Goal: Communication & Community: Answer question/provide support

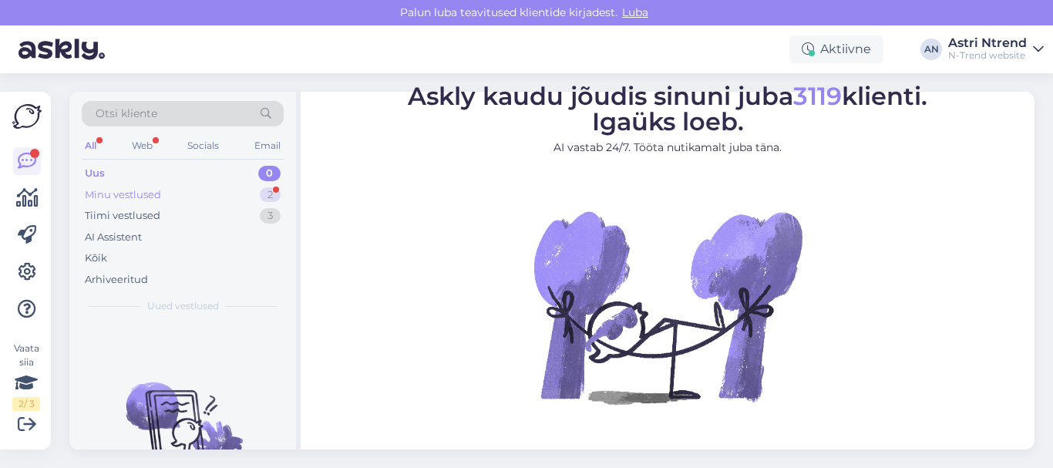
click at [123, 196] on div "Minu vestlused" at bounding box center [123, 194] width 76 height 15
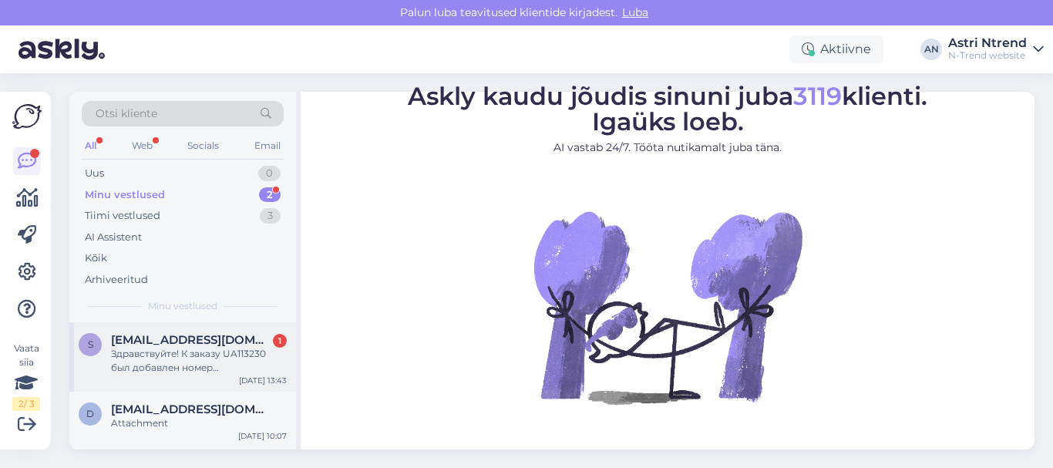
click at [201, 354] on div "Здравствуйте! К заказу UA113230 был добавлен номер отслеживания, но он не отсле…" at bounding box center [199, 361] width 176 height 28
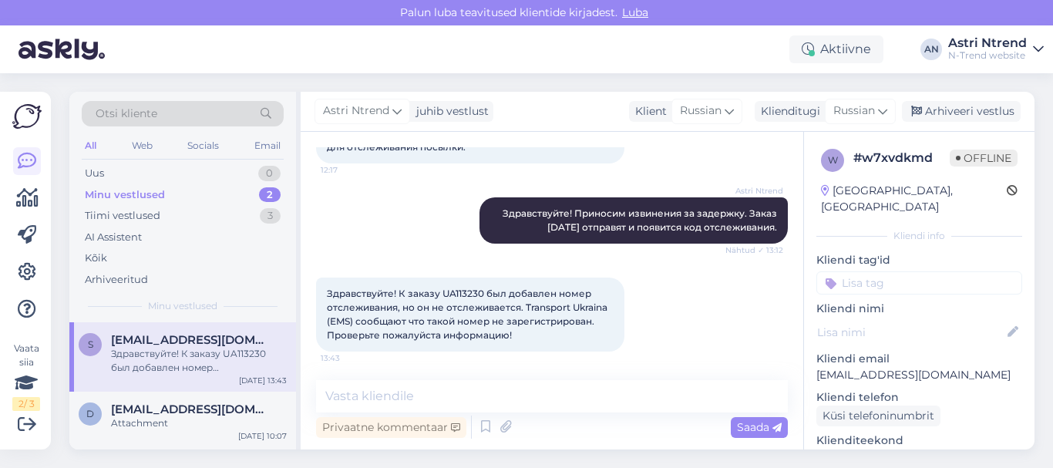
scroll to position [114, 0]
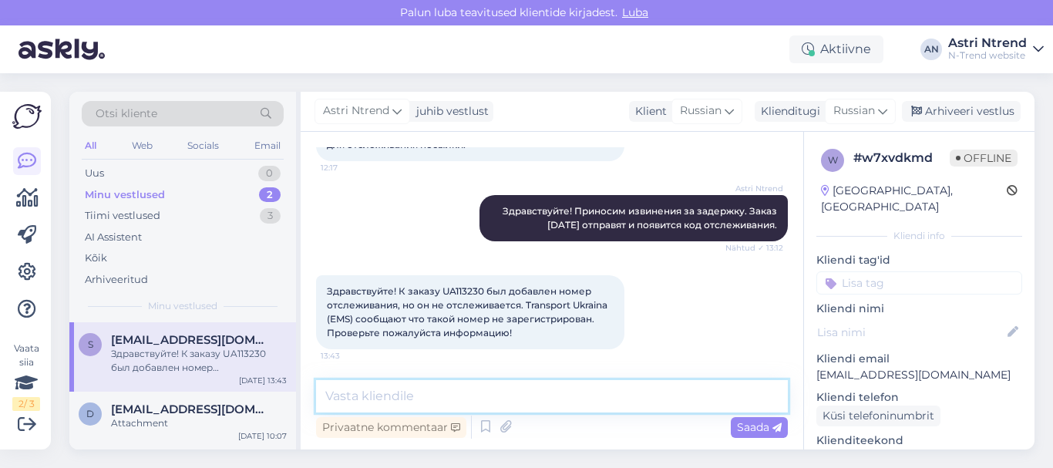
click at [384, 388] on textarea at bounding box center [552, 396] width 472 height 32
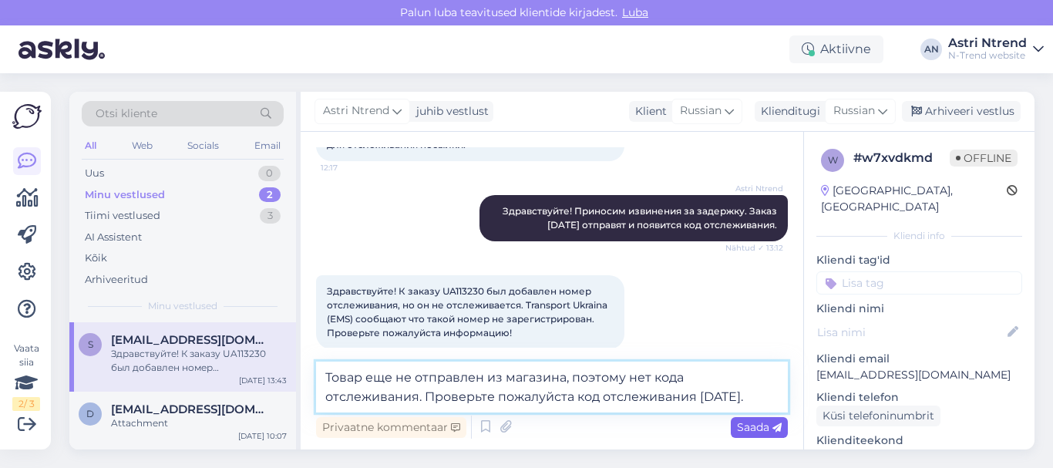
type textarea "Товар еще не отправлен из магазина, поэтому нет кода отслеживания. Проверьте по…"
click at [759, 425] on span "Saada" at bounding box center [759, 427] width 45 height 14
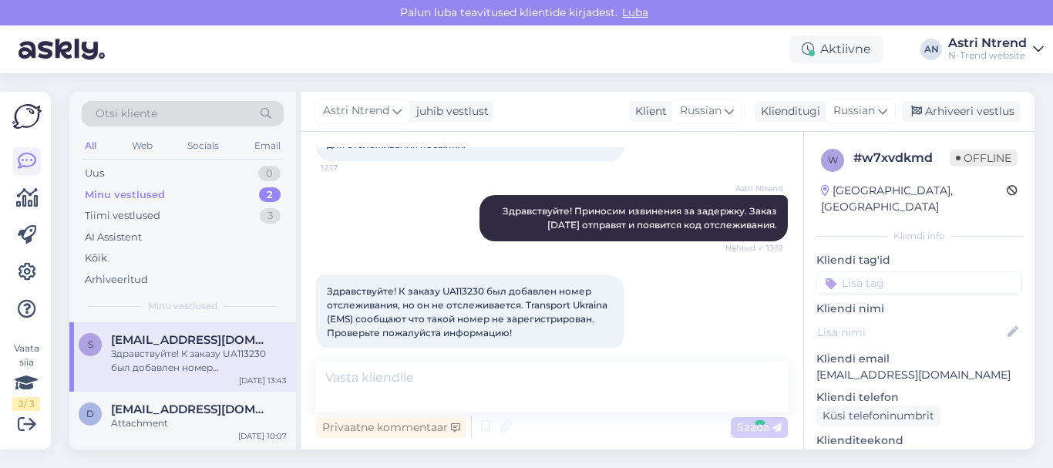
scroll to position [208, 0]
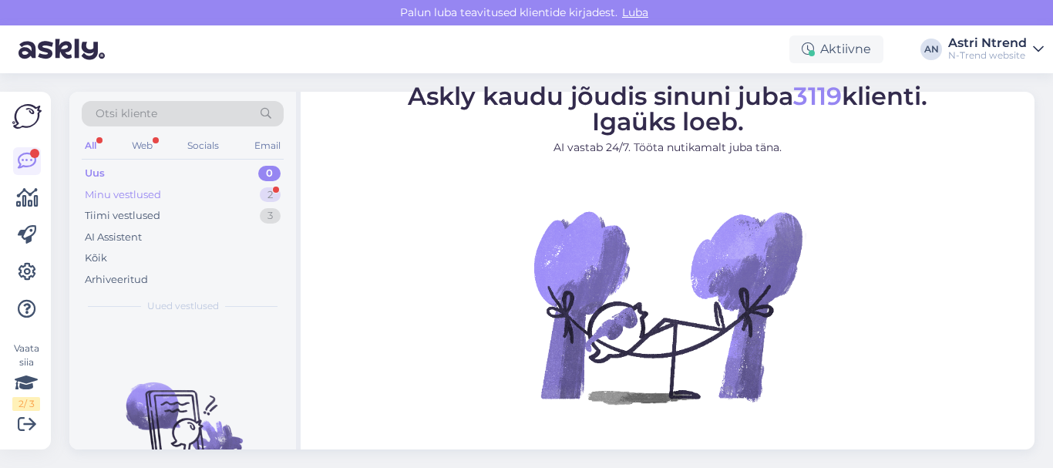
click at [133, 193] on div "Minu vestlused" at bounding box center [123, 194] width 76 height 15
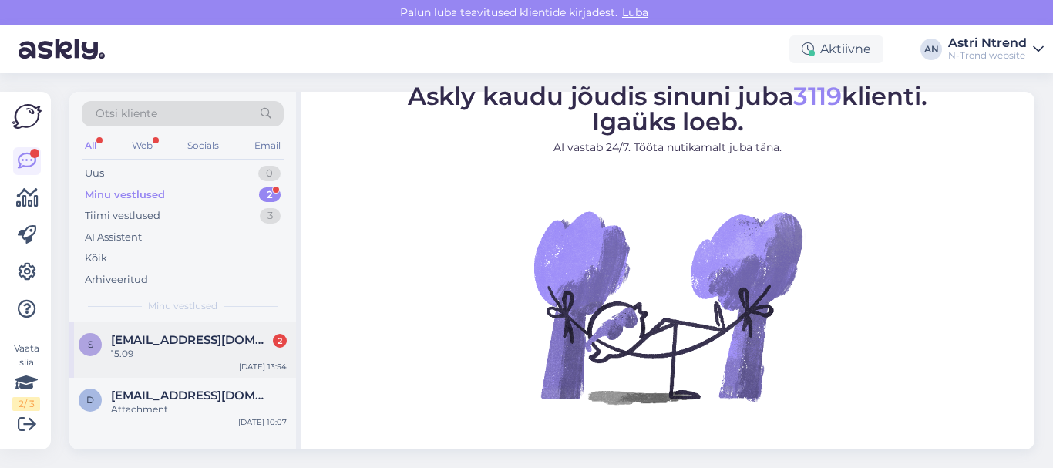
click at [162, 346] on span "[EMAIL_ADDRESS][DOMAIN_NAME]" at bounding box center [191, 340] width 160 height 14
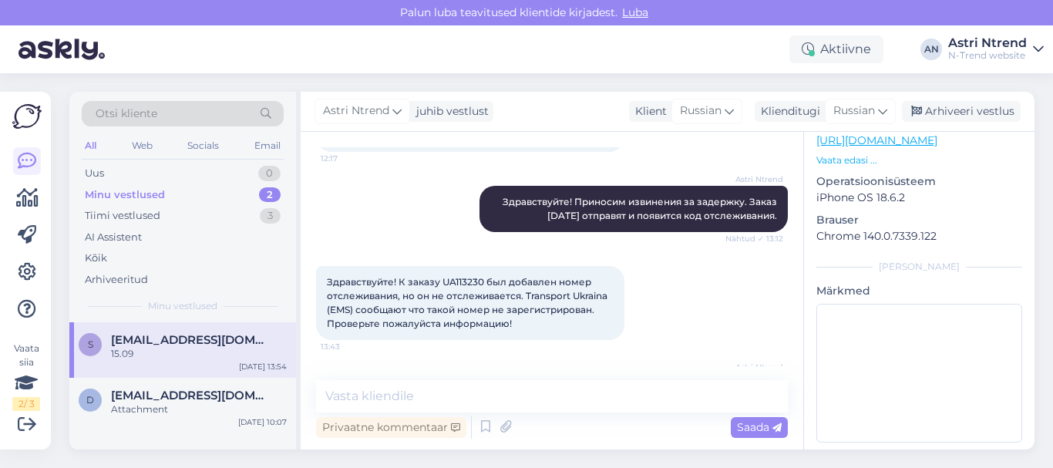
scroll to position [354, 0]
